Goal: Find contact information: Find contact information

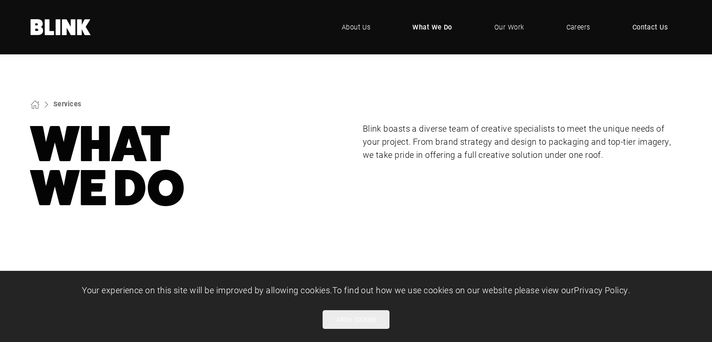
click at [659, 32] on span "Contact Us" at bounding box center [651, 27] width 36 height 10
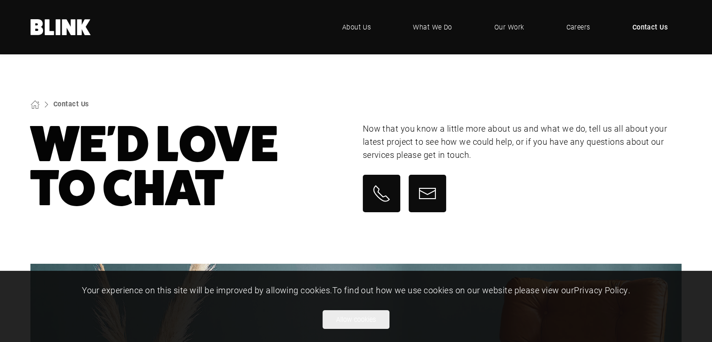
click at [657, 24] on span "Contact Us" at bounding box center [651, 27] width 36 height 10
click at [388, 194] on icon at bounding box center [381, 193] width 19 height 19
click at [392, 185] on link at bounding box center [381, 193] width 37 height 37
click at [549, 161] on p "Now that you know a little more about us and what we do, tell us all about your…" at bounding box center [522, 141] width 319 height 39
click at [353, 29] on span "About Us" at bounding box center [356, 27] width 29 height 10
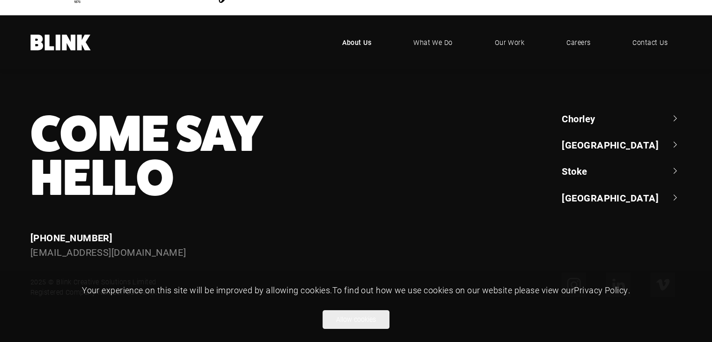
scroll to position [2216, 0]
click at [589, 148] on link "[GEOGRAPHIC_DATA]" at bounding box center [622, 144] width 120 height 13
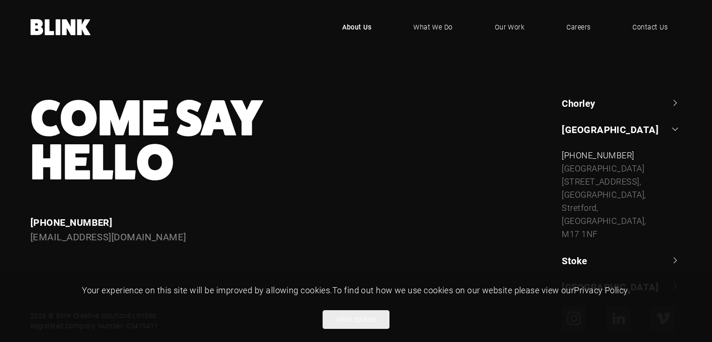
click at [578, 110] on link "Chorley" at bounding box center [622, 102] width 120 height 13
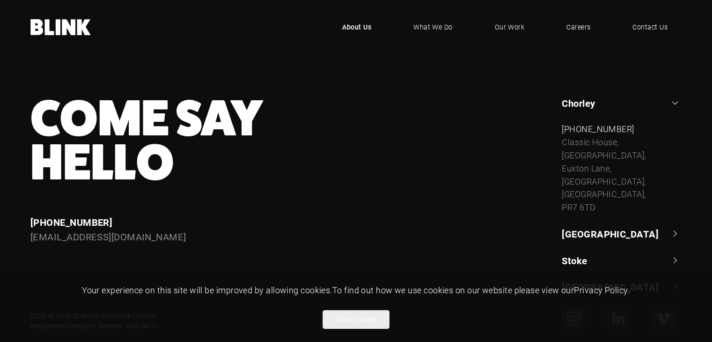
click at [582, 259] on link "Stoke" at bounding box center [622, 260] width 120 height 13
